Goal: Task Accomplishment & Management: Complete application form

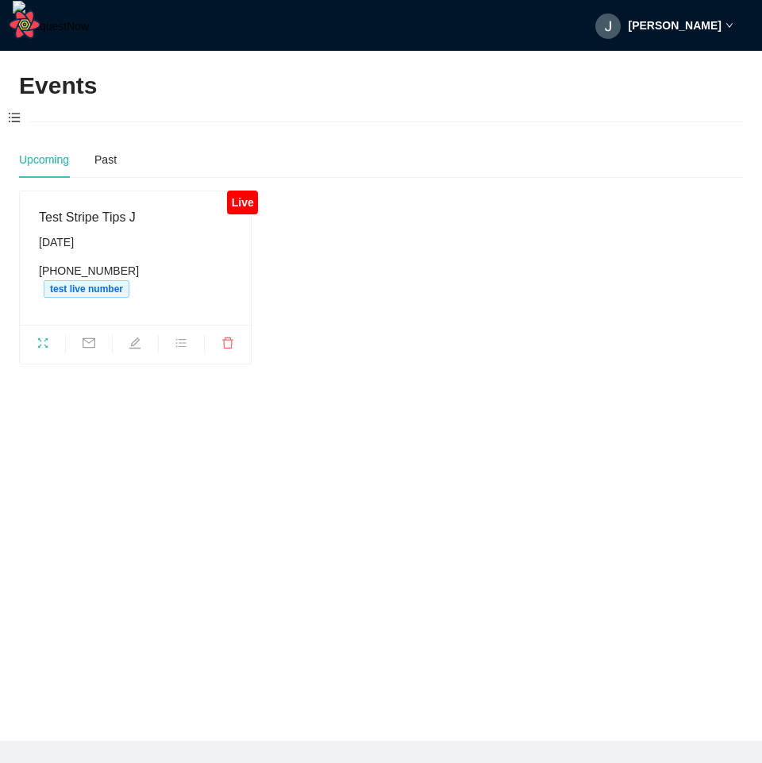
click at [509, 400] on main "Events Upcoming Past Live Test Stripe Tips J Sunday, August 31st (540) 281-3078…" at bounding box center [381, 396] width 762 height 690
click at [7, 115] on span at bounding box center [14, 118] width 29 height 33
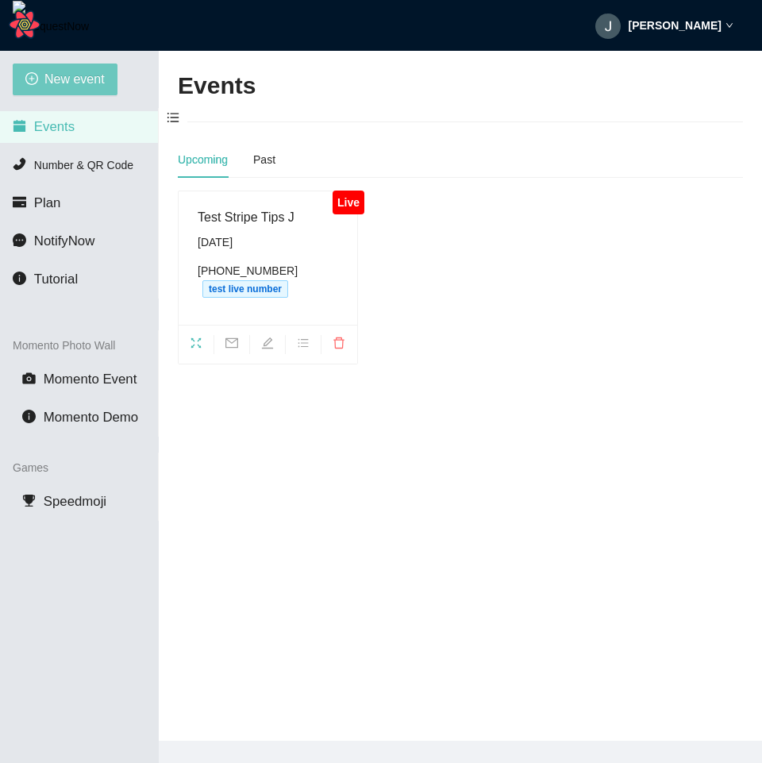
click at [90, 77] on span "New event" at bounding box center [74, 79] width 60 height 20
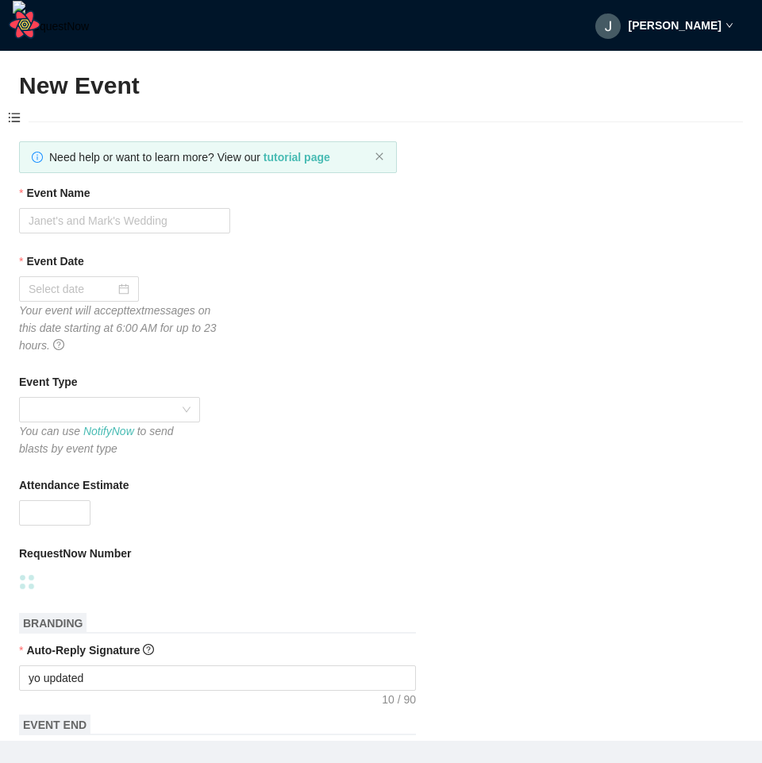
type textarea "https://virtualdj.com/ask/dj__spinz20"
click at [146, 217] on input "Event Name" at bounding box center [124, 220] width 211 height 25
type input "Test Stripe Tips hosted dev"
click at [83, 292] on input "Event Date" at bounding box center [72, 288] width 87 height 17
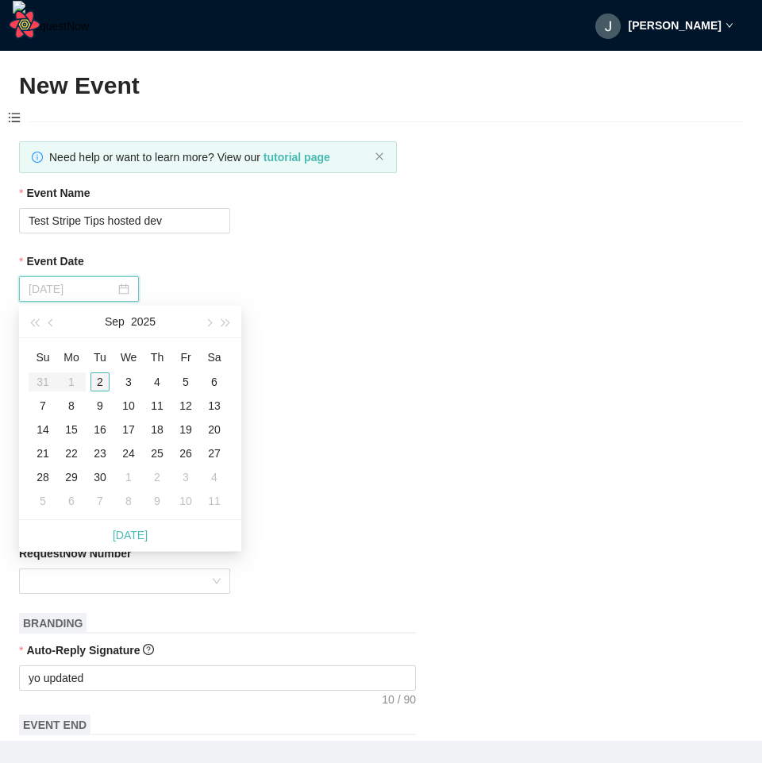
type input "09/02/2025"
click at [104, 383] on div "2" at bounding box center [99, 381] width 19 height 19
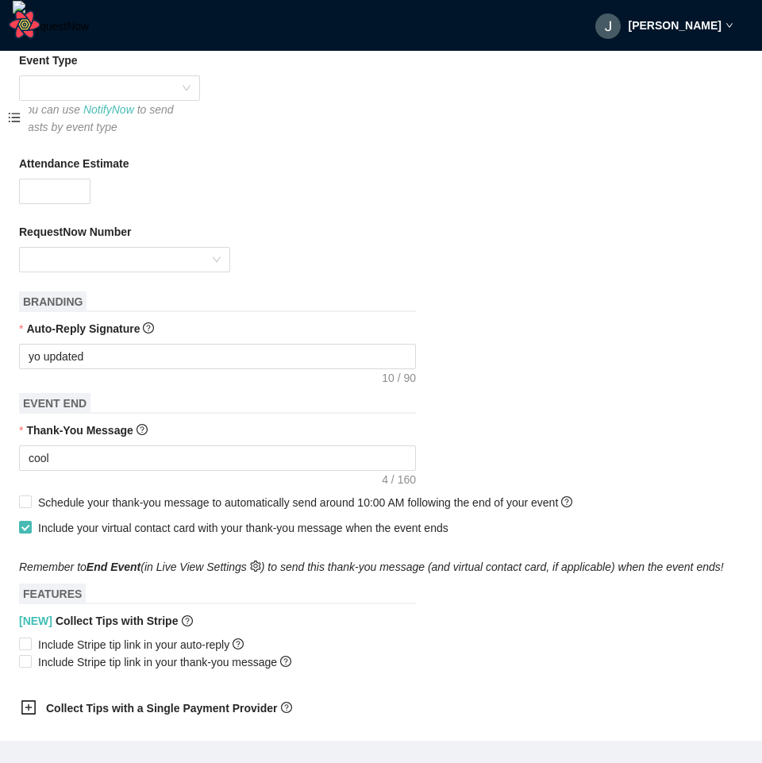
scroll to position [381, 0]
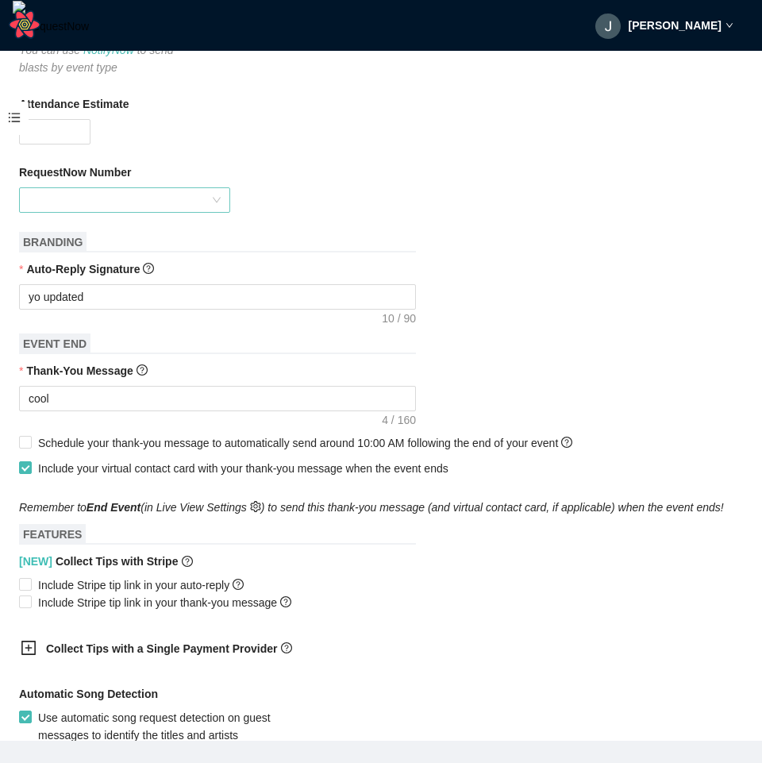
click at [115, 197] on input "RequestNow Number" at bounding box center [119, 200] width 181 height 24
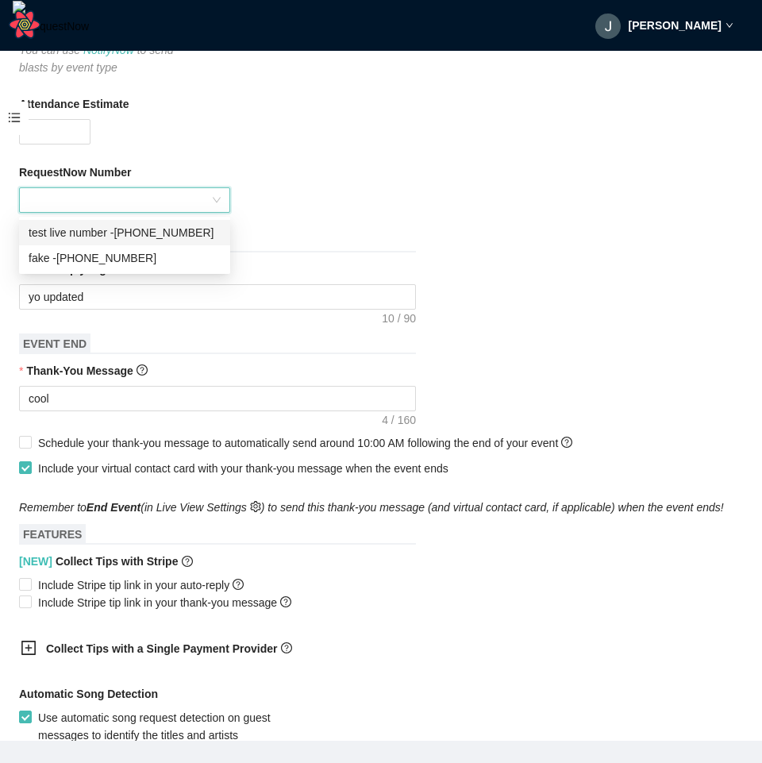
click at [149, 230] on div "test live number - (540) 281-3078" at bounding box center [125, 232] width 192 height 17
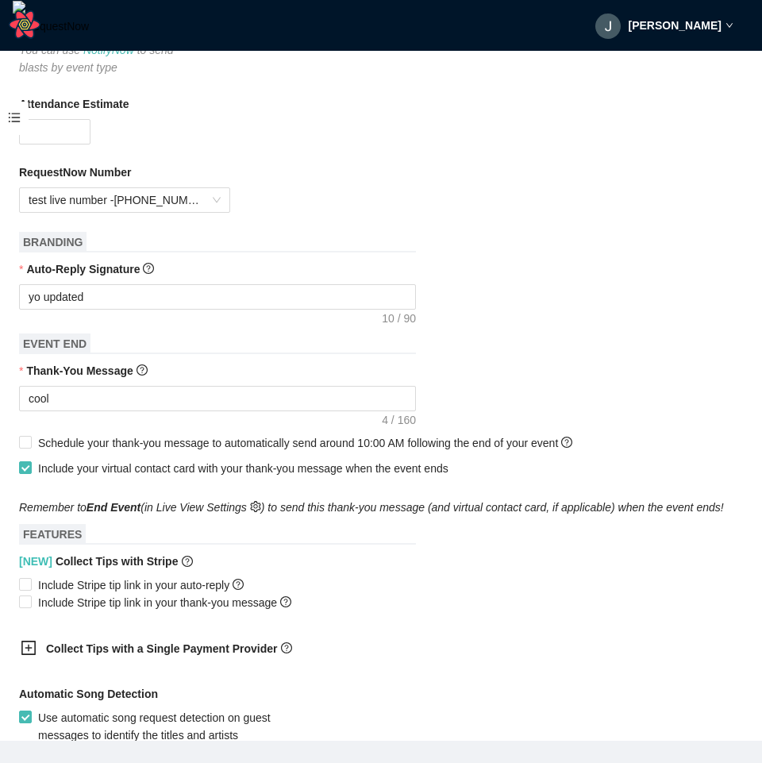
click at [434, 188] on div "RequestNow Number test live number - (540) 281-3078" at bounding box center [381, 187] width 724 height 49
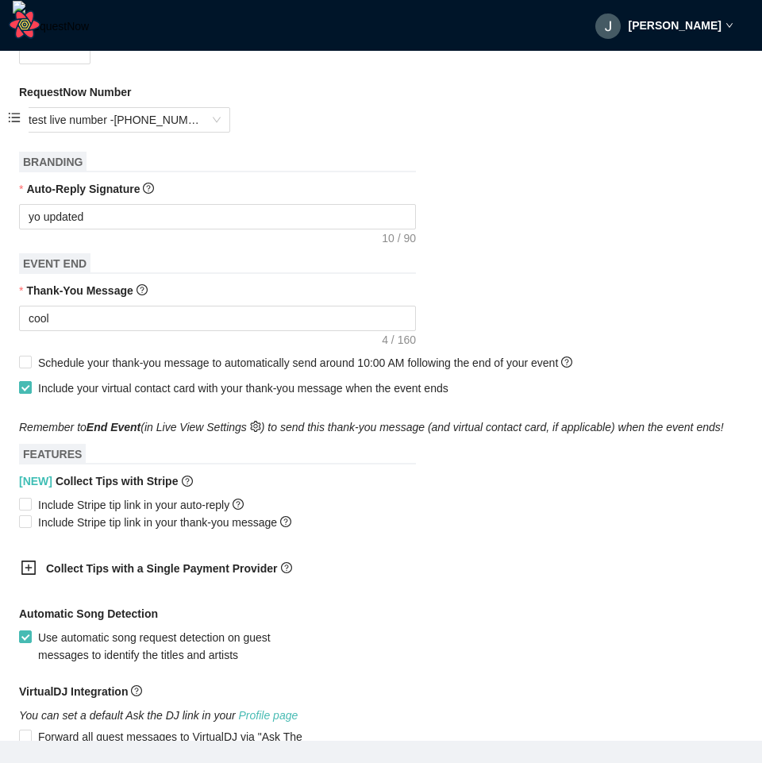
scroll to position [571, 0]
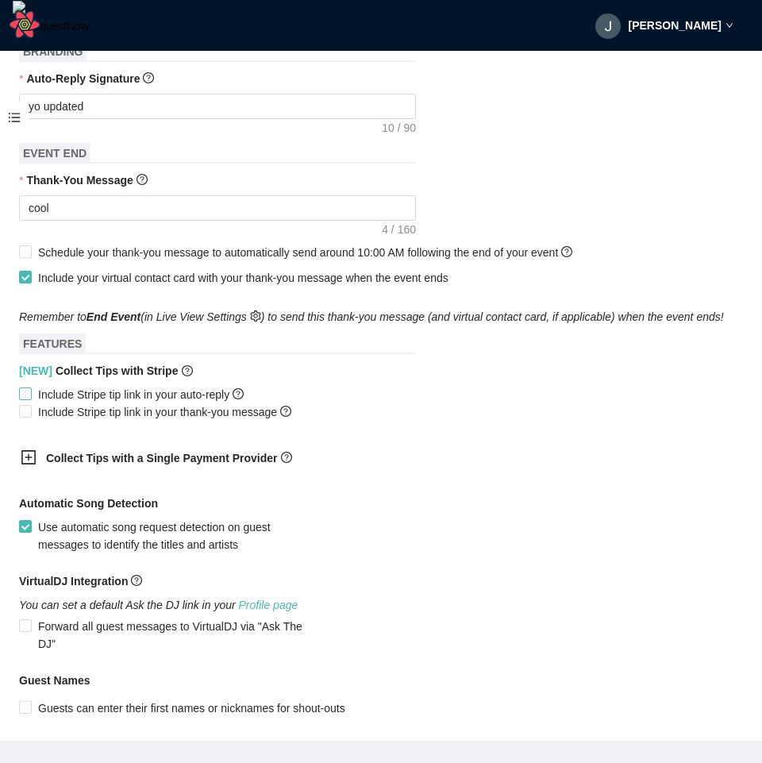
click at [142, 390] on span "Include Stripe tip link in your auto-reply" at bounding box center [141, 394] width 218 height 17
click at [30, 390] on input "Include Stripe tip link in your auto-reply" at bounding box center [24, 392] width 11 height 11
checkbox input "true"
click at [141, 410] on span "Include Stripe tip link in your thank-you message" at bounding box center [165, 411] width 266 height 17
click at [30, 410] on input "Include Stripe tip link in your thank-you message" at bounding box center [24, 410] width 11 height 11
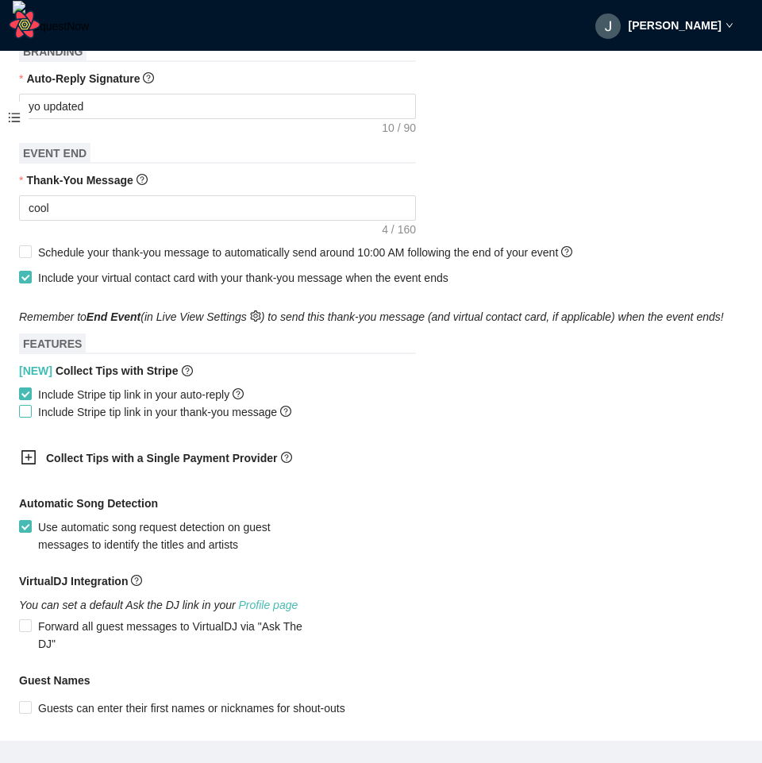
checkbox input "true"
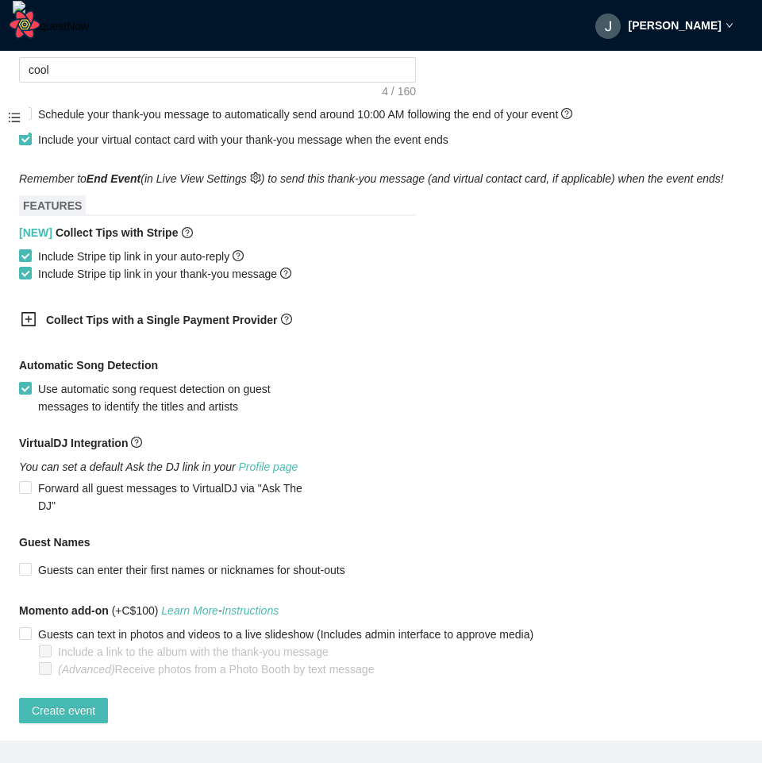
scroll to position [729, 0]
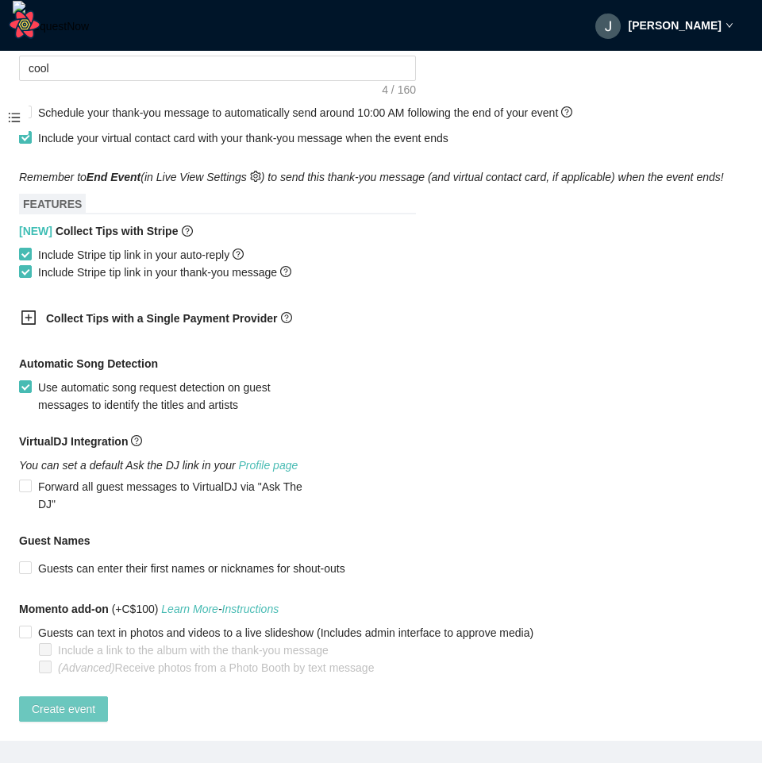
click at [48, 700] on span "Create event" at bounding box center [63, 708] width 63 height 17
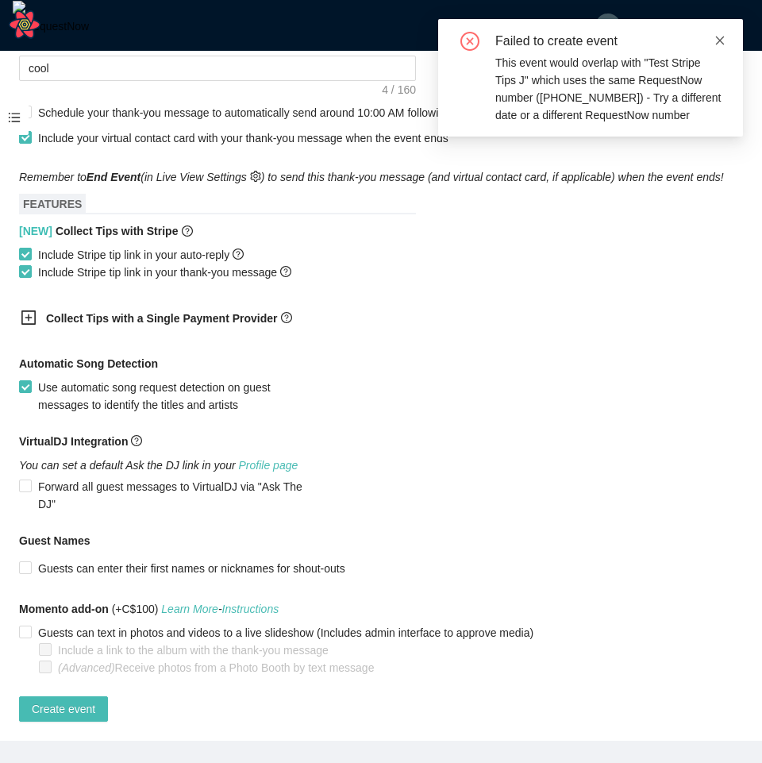
click at [720, 41] on icon "close" at bounding box center [719, 40] width 11 height 11
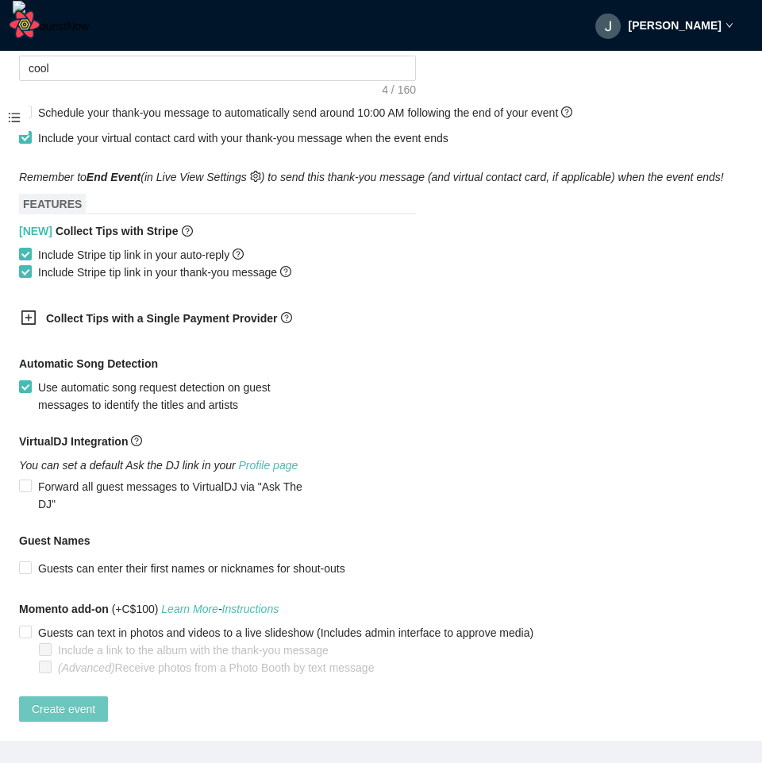
click at [89, 700] on span "Create event" at bounding box center [63, 708] width 63 height 17
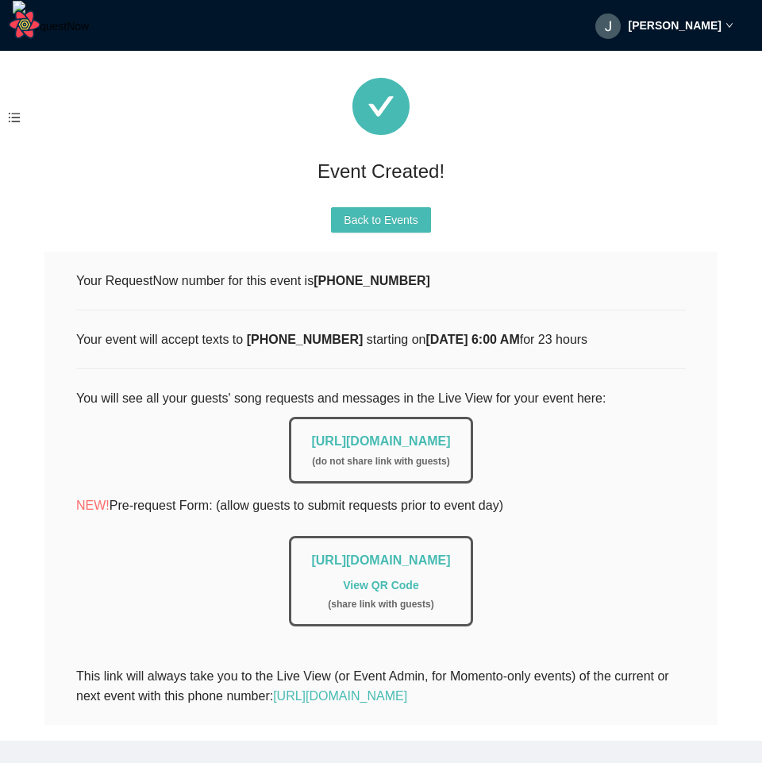
scroll to position [0, 0]
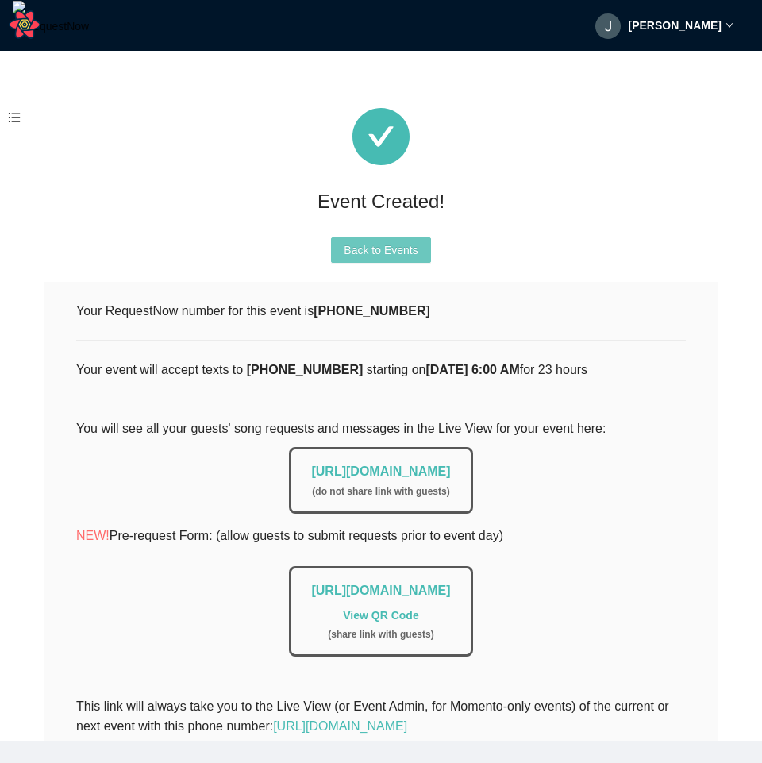
click at [392, 248] on span "Back to Events" at bounding box center [381, 249] width 74 height 17
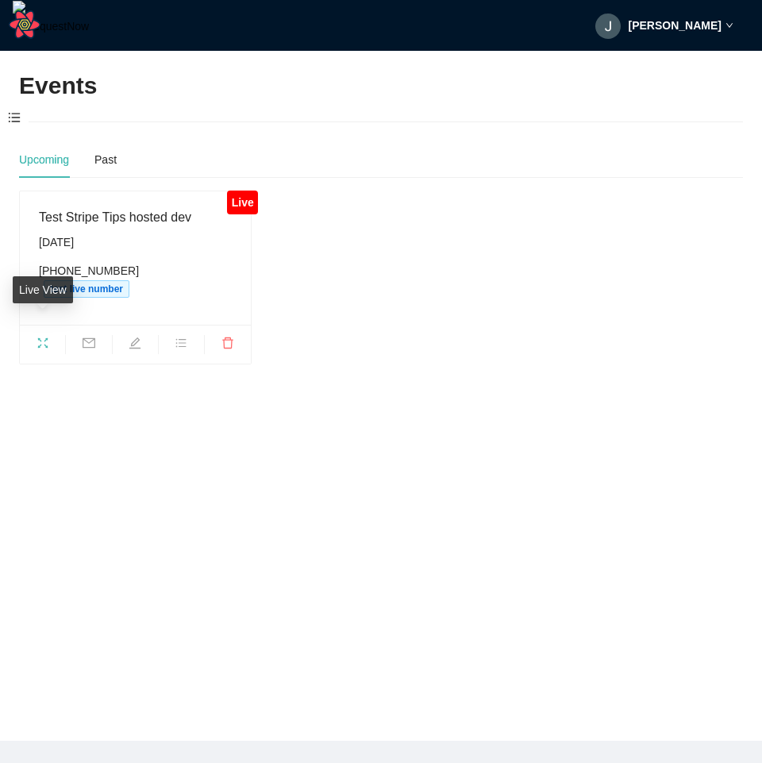
click at [43, 379] on main "Events Upcoming Past Live Test Stripe Tips hosted dev Tuesday, September 2nd (5…" at bounding box center [381, 396] width 762 height 690
click at [37, 336] on icon "fullscreen" at bounding box center [43, 342] width 13 height 13
